Goal: Information Seeking & Learning: Learn about a topic

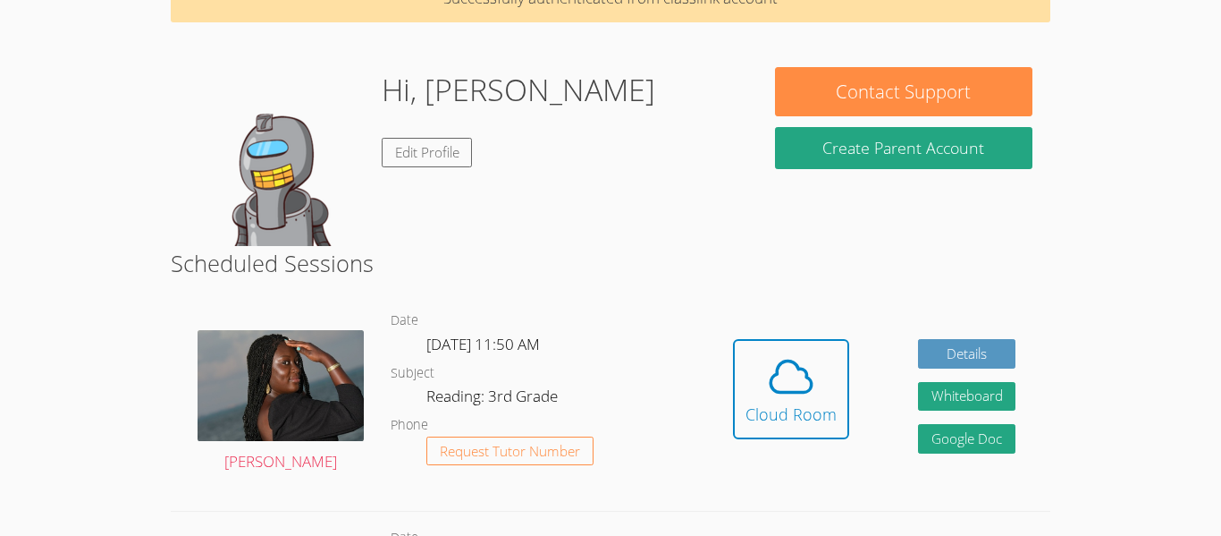
scroll to position [107, 0]
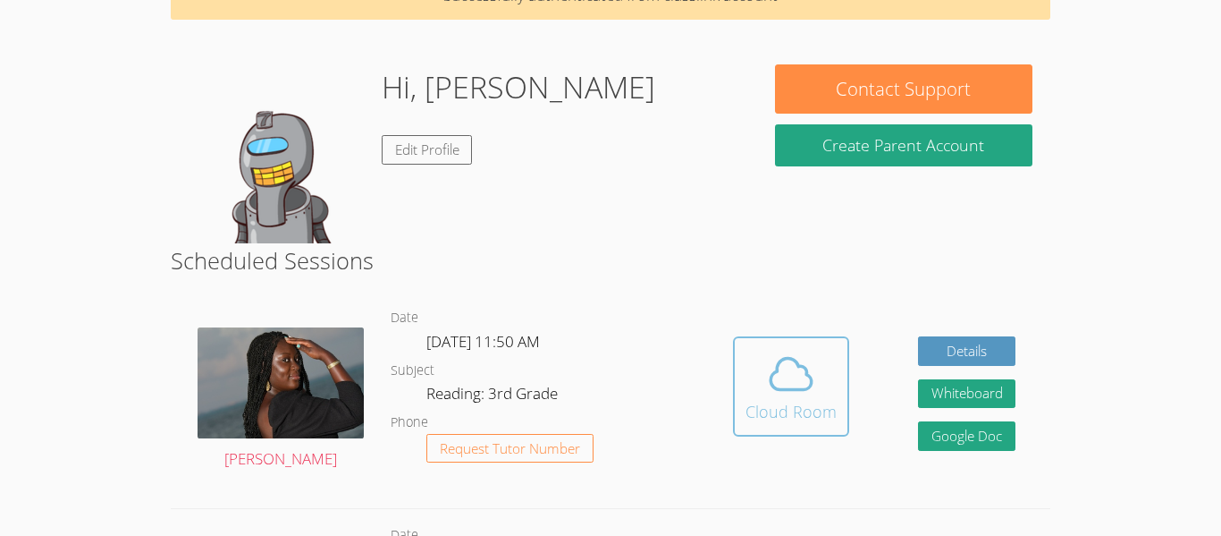
click at [781, 377] on icon at bounding box center [791, 374] width 50 height 50
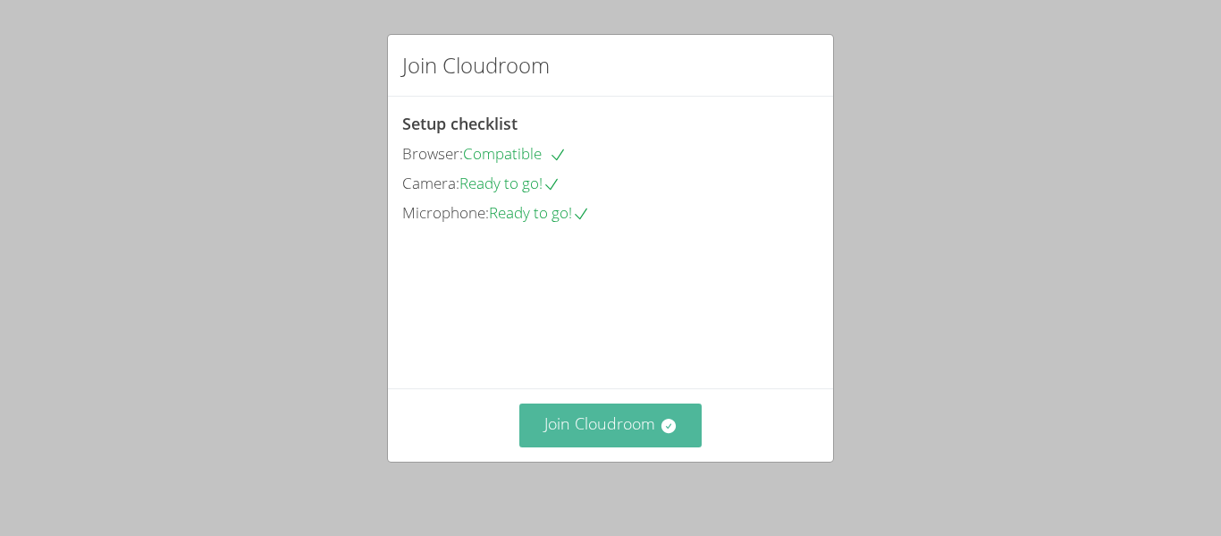
click at [623, 431] on button "Join Cloudroom" at bounding box center [611, 425] width 183 height 44
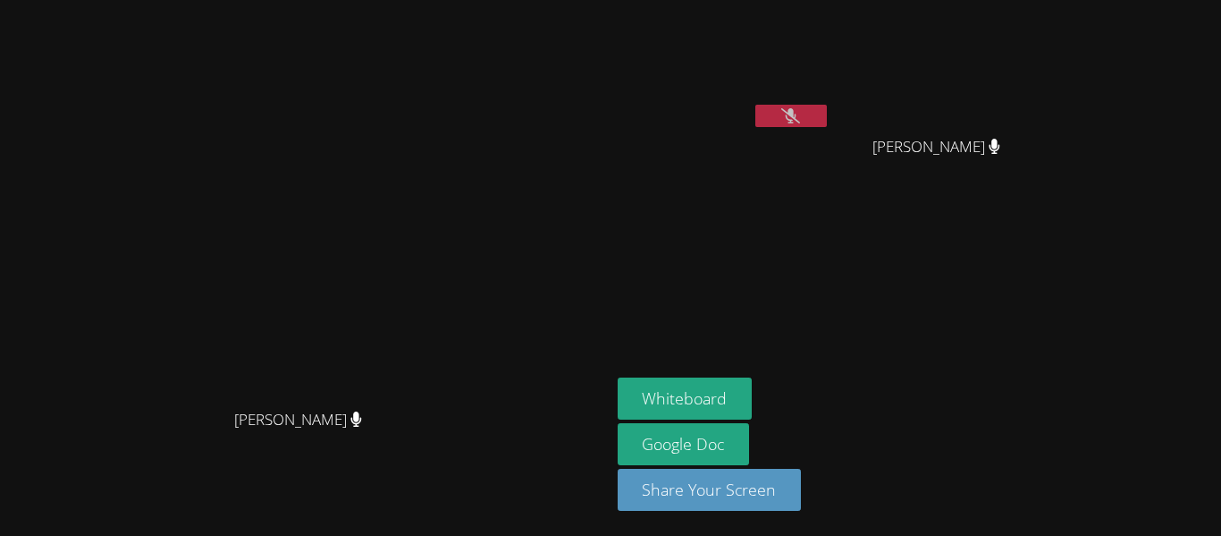
click at [800, 110] on icon at bounding box center [791, 115] width 19 height 15
click at [171, 188] on video at bounding box center [305, 231] width 268 height 335
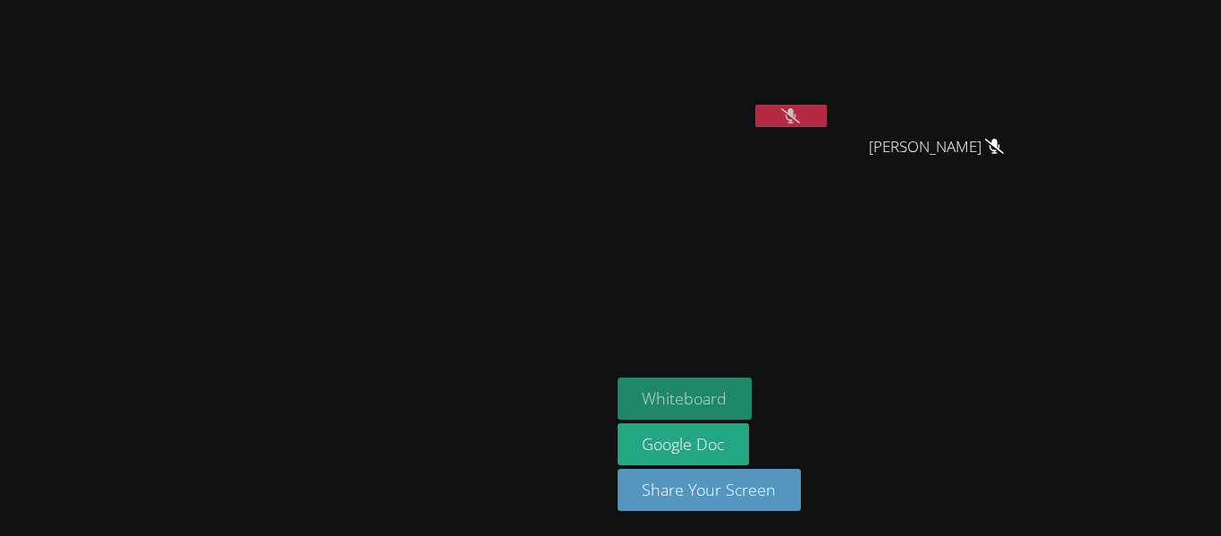
click at [753, 396] on button "Whiteboard" at bounding box center [685, 398] width 135 height 42
click at [800, 110] on icon at bounding box center [791, 115] width 19 height 15
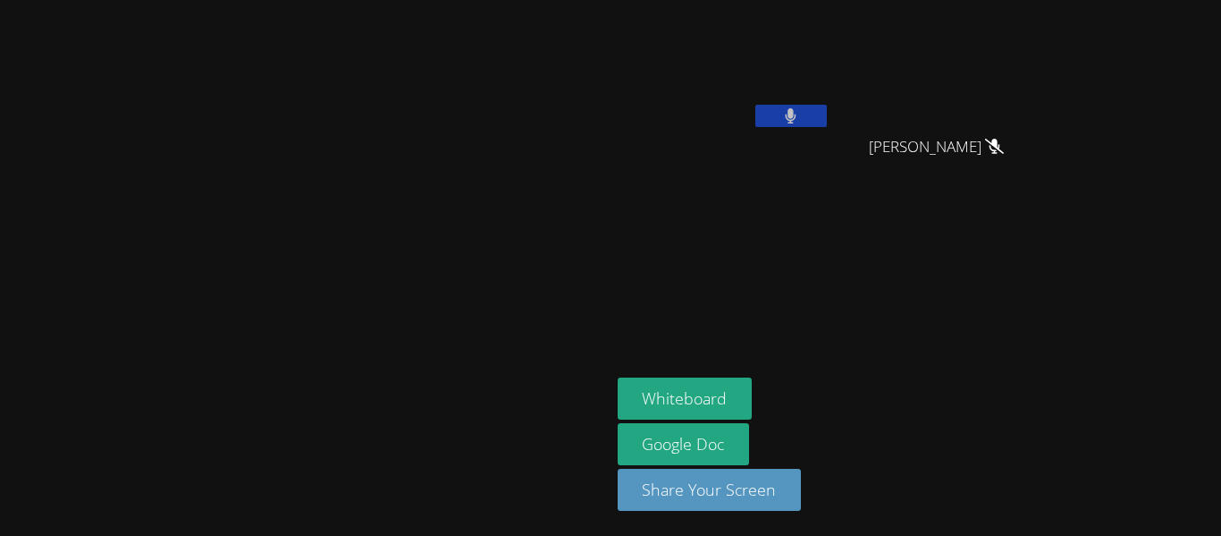
click at [831, 101] on video at bounding box center [724, 67] width 213 height 120
click at [827, 107] on button at bounding box center [792, 116] width 72 height 22
click at [827, 114] on button at bounding box center [792, 116] width 72 height 22
click at [827, 113] on button at bounding box center [792, 116] width 72 height 22
click at [813, 282] on aside "[PERSON_NAME] [PERSON_NAME] [PERSON_NAME] Whiteboard Google Doc Share Your Scre…" at bounding box center [834, 268] width 447 height 536
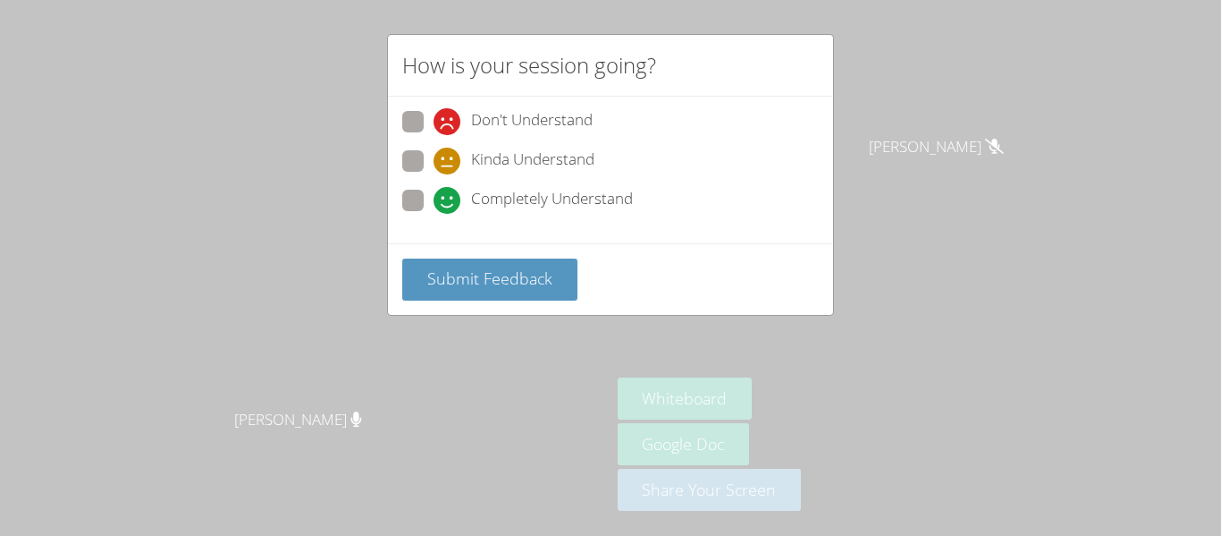
click at [256, 162] on div "How is your session going? Don't Understand Kinda Understand Completely Underst…" at bounding box center [610, 268] width 1221 height 536
click at [434, 174] on span at bounding box center [434, 174] width 0 height 0
click at [434, 156] on input "Kinda Understand" at bounding box center [441, 157] width 15 height 15
radio input "true"
click at [976, 106] on div "How is your session going? Don't Understand Kinda Understand Completely Underst…" at bounding box center [610, 268] width 1221 height 536
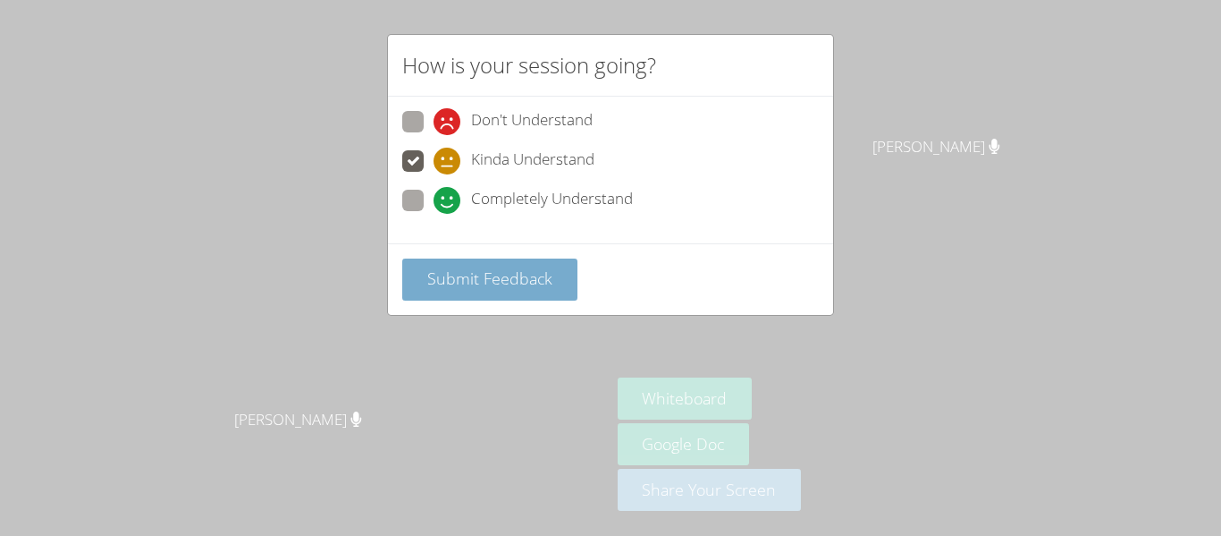
click at [519, 290] on button "Submit Feedback" at bounding box center [489, 279] width 175 height 42
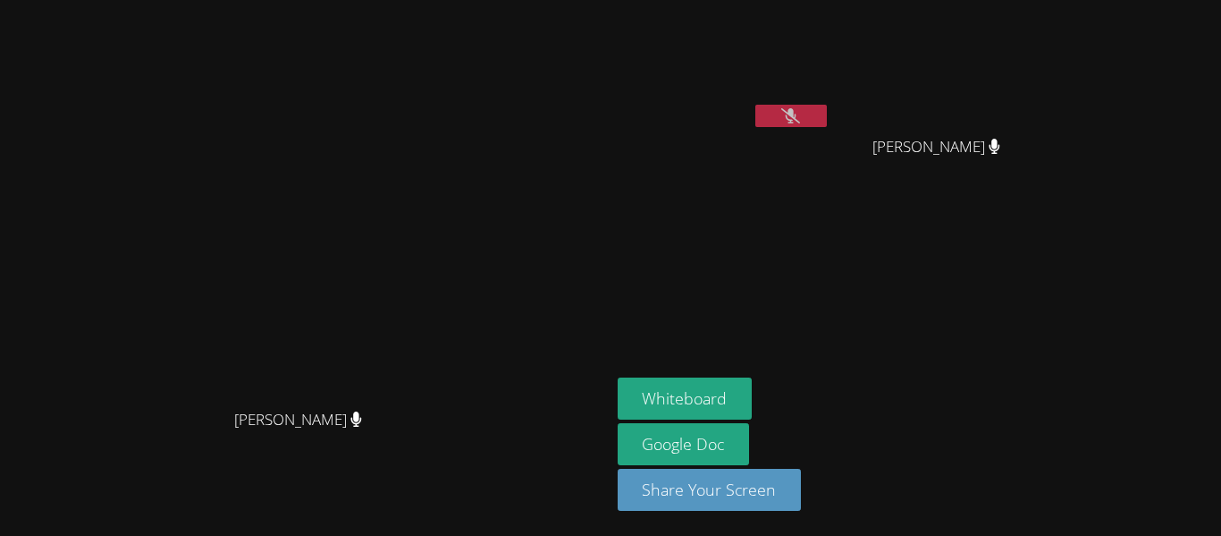
click at [800, 115] on icon at bounding box center [791, 115] width 19 height 15
click at [827, 108] on button at bounding box center [792, 116] width 72 height 22
click at [439, 168] on video at bounding box center [305, 231] width 268 height 335
